Goal: Task Accomplishment & Management: Manage account settings

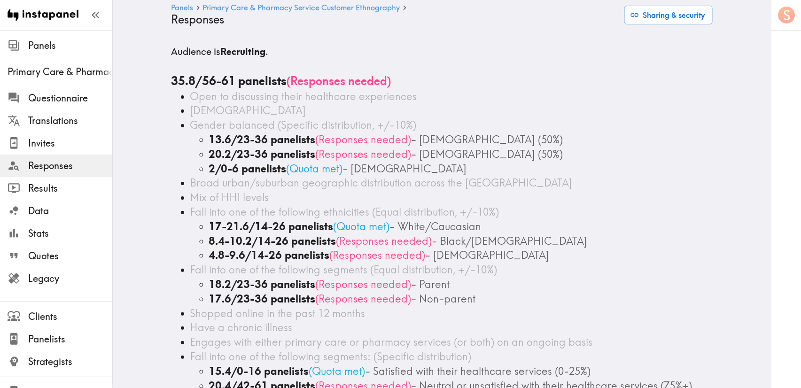
scroll to position [70, 0]
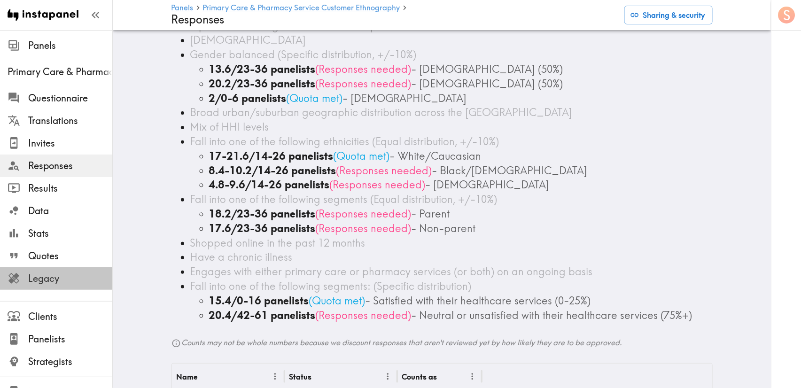
click at [78, 283] on span "Legacy" at bounding box center [70, 278] width 84 height 13
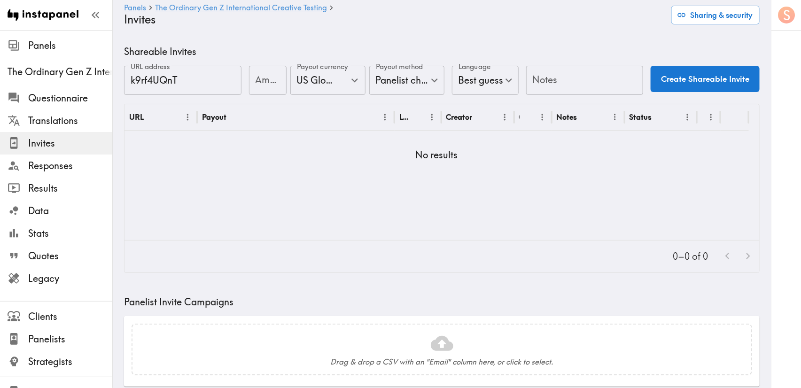
click at [389, 80] on body "Instapanel - Panels - The Ordinary Gen Z International Creative Testing - Invit…" at bounding box center [400, 361] width 801 height 663
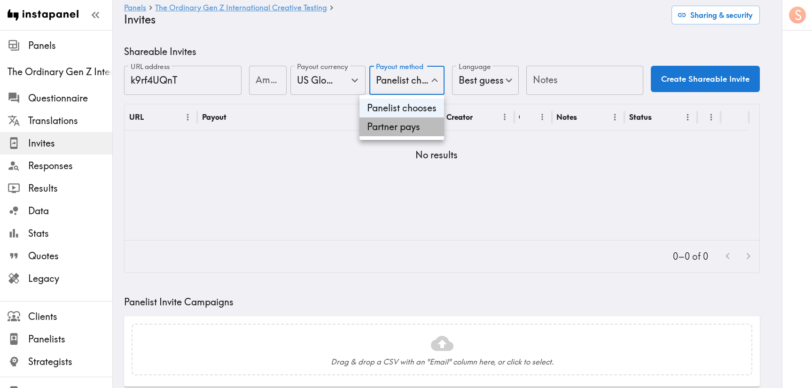
click at [389, 126] on li "Partner pays" at bounding box center [401, 126] width 85 height 19
type input "Partner pays"
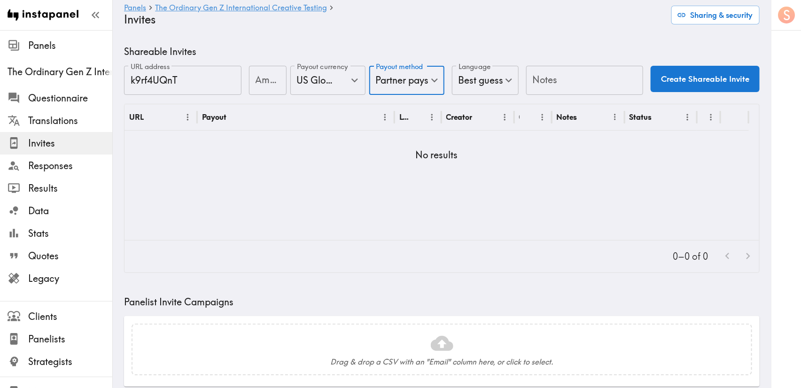
click at [574, 81] on input "Notes" at bounding box center [584, 80] width 117 height 29
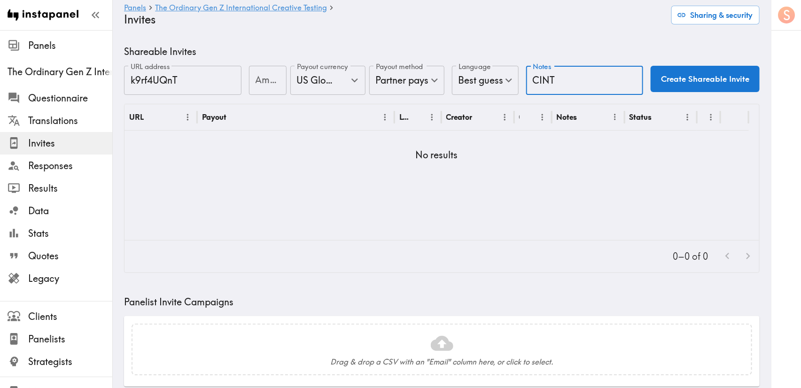
type input "CINT"
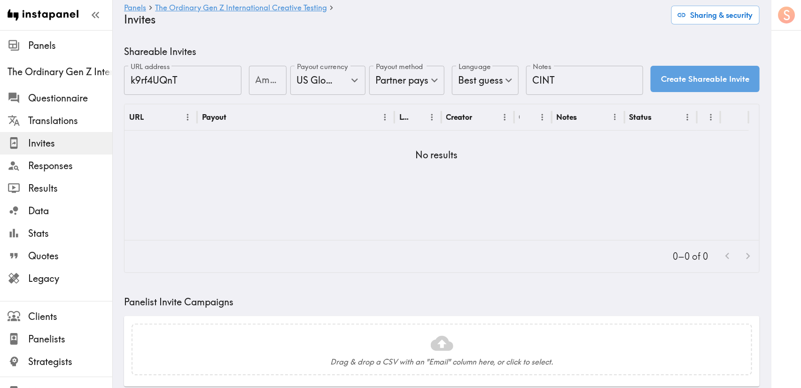
click at [660, 87] on button "Create Shareable Invite" at bounding box center [704, 79] width 109 height 26
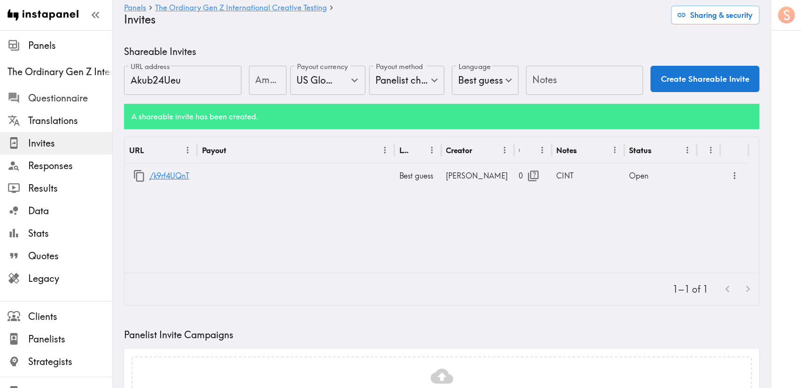
click at [65, 92] on span "Questionnaire" at bounding box center [70, 98] width 84 height 13
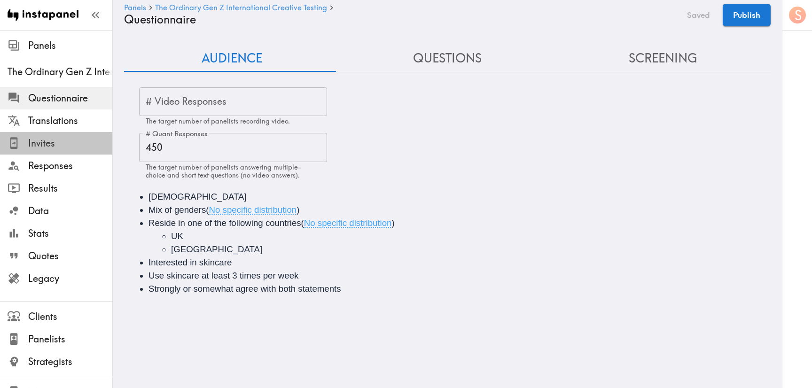
click at [68, 136] on span "Invites" at bounding box center [70, 143] width 84 height 17
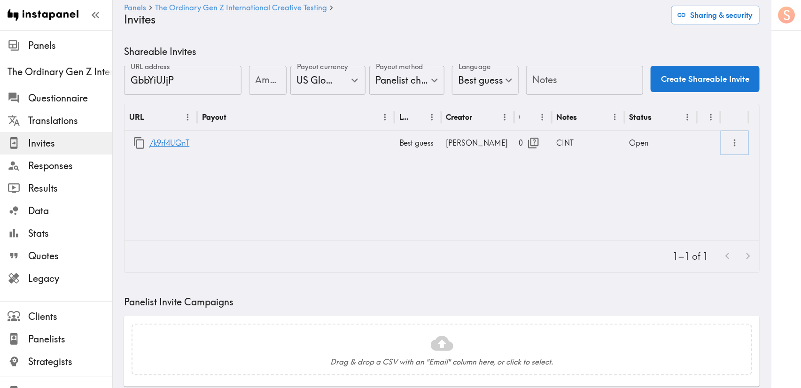
click at [735, 143] on icon "more" at bounding box center [735, 142] width 2 height 7
click at [696, 162] on li "Partner Redirect Links" at bounding box center [689, 164] width 106 height 19
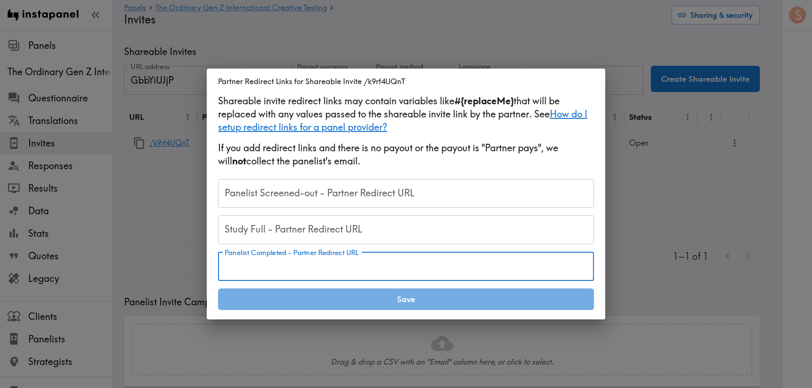
click at [275, 267] on input "Panelist Completed - Partner Redirect URL" at bounding box center [406, 266] width 376 height 29
paste input "https://[DOMAIN_NAME]/cb?token=52028cc1-3910-45f2-811b-6c0a33c23460&RID=#{RID}"
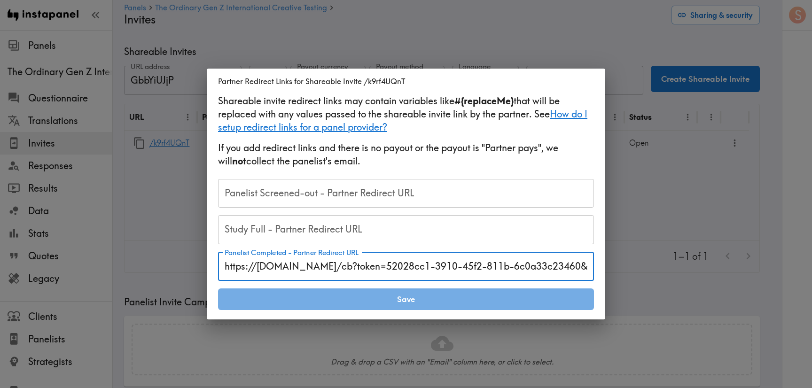
scroll to position [0, 53]
type input "https://[DOMAIN_NAME]/cb?token=52028cc1-3910-45f2-811b-6c0a33c23460&RID=#{RID}"
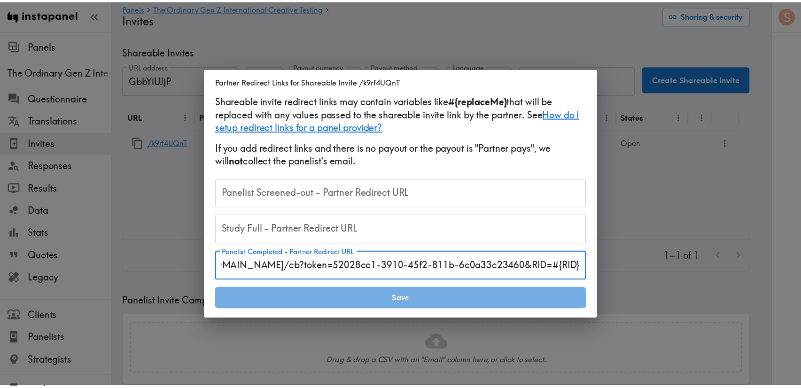
scroll to position [0, 0]
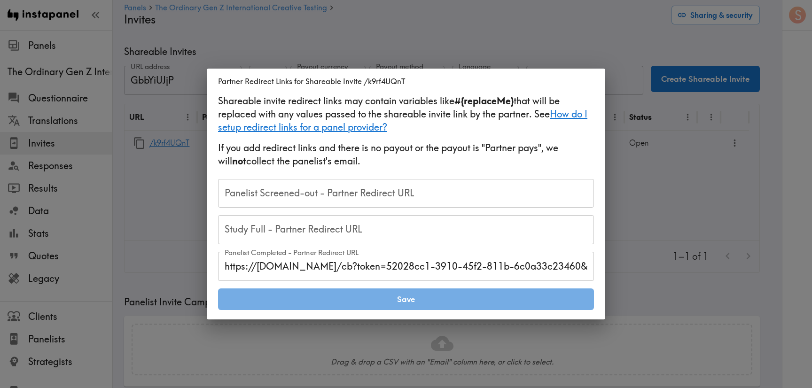
click at [378, 235] on input "Study Full - Partner Redirect URL" at bounding box center [406, 229] width 376 height 29
paste input "https://[DOMAIN_NAME]/s/ClientCallBack.aspx?RIS=40&RID=#{RID}"
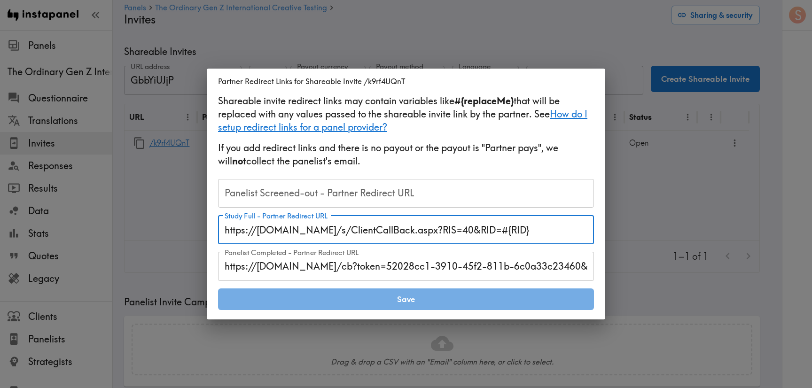
type input "https://[DOMAIN_NAME]/s/ClientCallBack.aspx?RIS=40&RID=#{RID}"
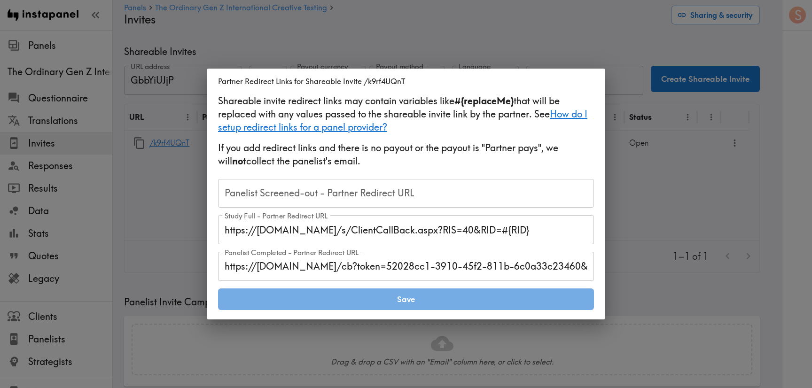
click at [350, 194] on input "Panelist Screened-out - Partner Redirect URL" at bounding box center [406, 193] width 376 height 29
paste input "https://[DOMAIN_NAME]/s/ClientCallBack.aspx?RIS=20&RID=#{RID}"
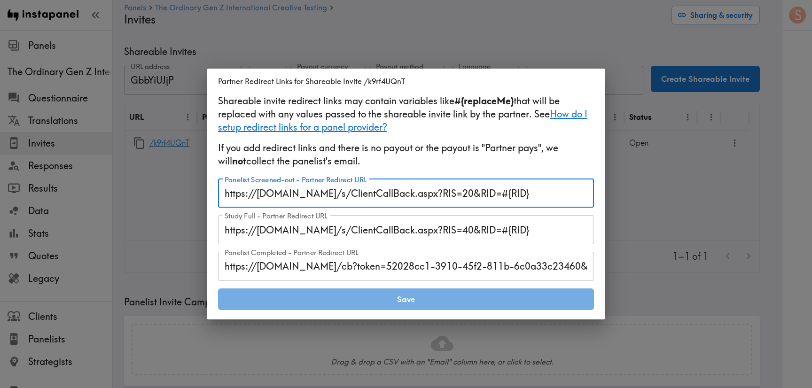
type input "https://[DOMAIN_NAME]/s/ClientCallBack.aspx?RIS=20&RID=#{RID}"
click at [441, 299] on button "Save" at bounding box center [406, 299] width 376 height 22
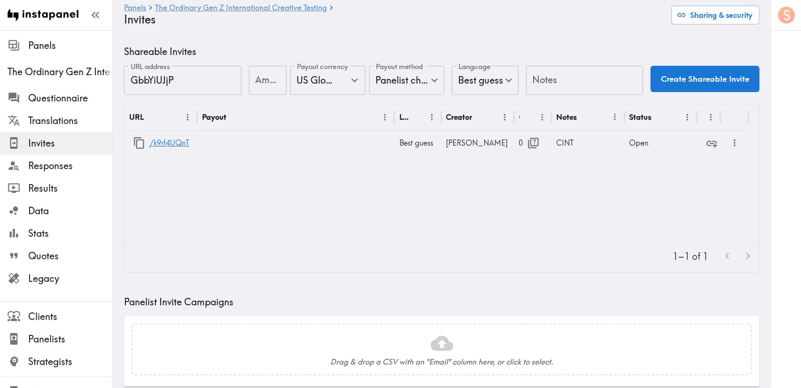
click at [119, 141] on div "Shareable Invites URL address GbbYiUJjP URL address Amount Amount Payout curren…" at bounding box center [442, 361] width 658 height 633
click at [131, 143] on button "button" at bounding box center [139, 143] width 20 height 20
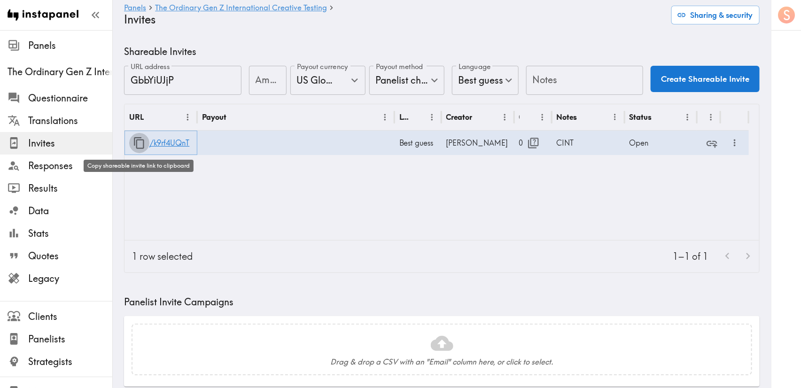
click at [134, 143] on icon "button" at bounding box center [139, 143] width 10 height 12
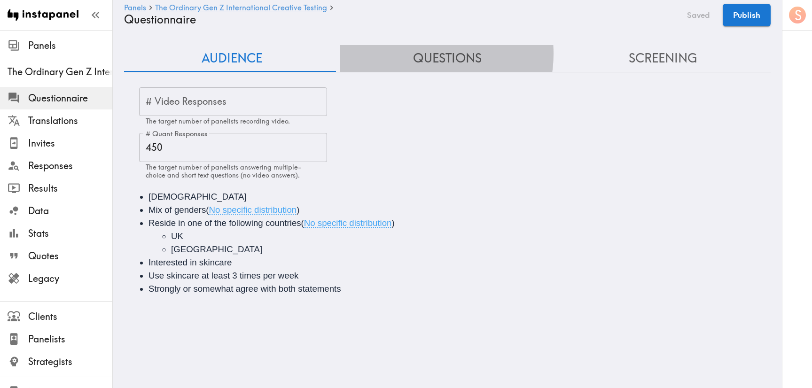
click at [417, 54] on button "Questions" at bounding box center [448, 58] width 216 height 27
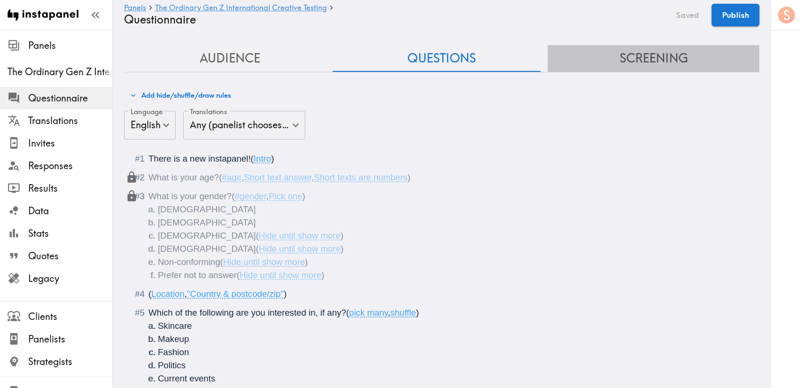
click at [659, 57] on button "Screening" at bounding box center [654, 58] width 212 height 27
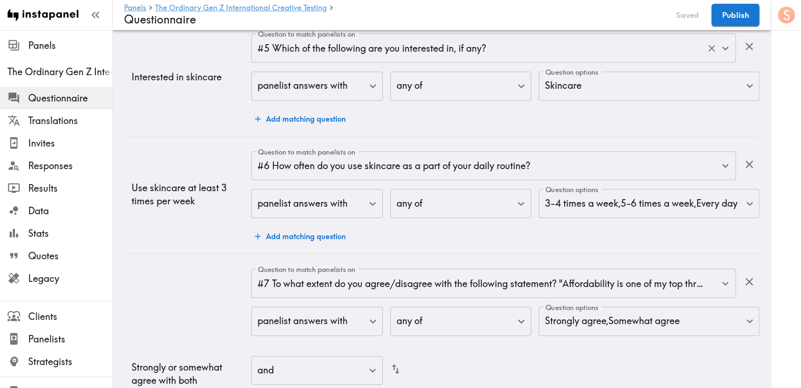
scroll to position [980, 0]
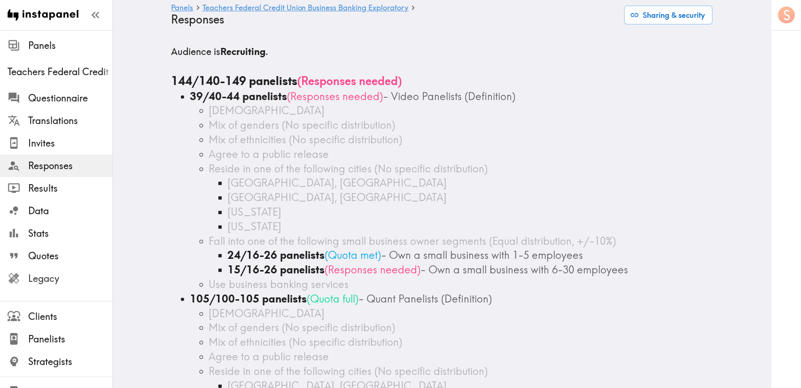
click at [65, 280] on span "Legacy" at bounding box center [70, 278] width 84 height 13
